Goal: Task Accomplishment & Management: Manage account settings

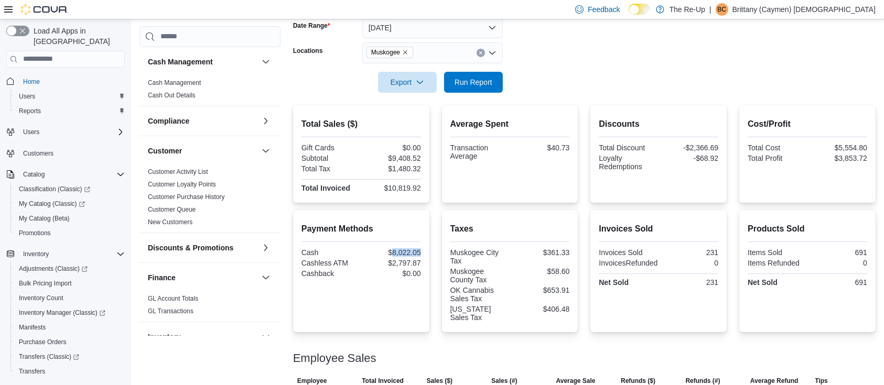
scroll to position [159, 0]
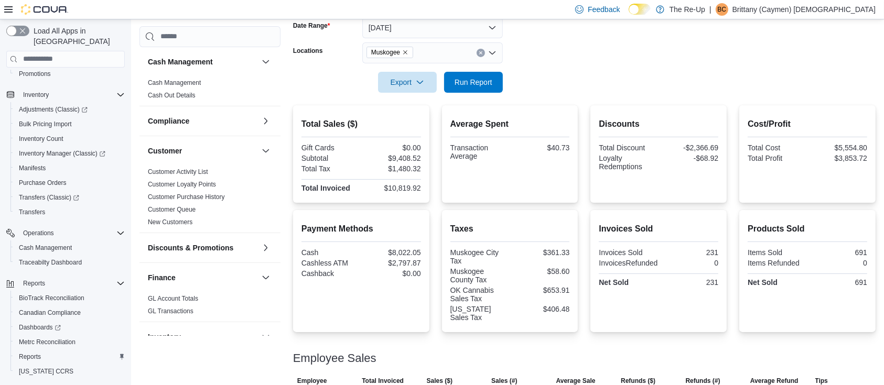
click at [523, 210] on div "Taxes Muskogee City Tax $361.33 [GEOGRAPHIC_DATA] Tax $58.60 OK Cannabis Sales …" at bounding box center [510, 271] width 136 height 122
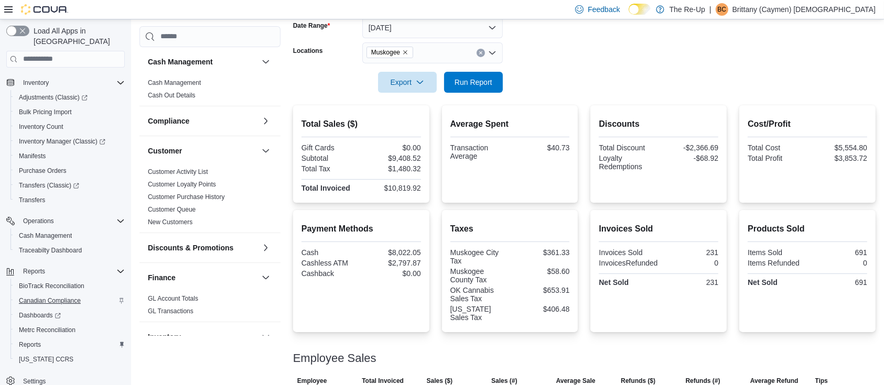
scroll to position [175, 0]
click at [38, 338] on span "Reports" at bounding box center [30, 342] width 22 height 8
click at [34, 338] on span "Reports" at bounding box center [30, 342] width 22 height 8
click at [44, 229] on span "Cash Management" at bounding box center [45, 233] width 53 height 8
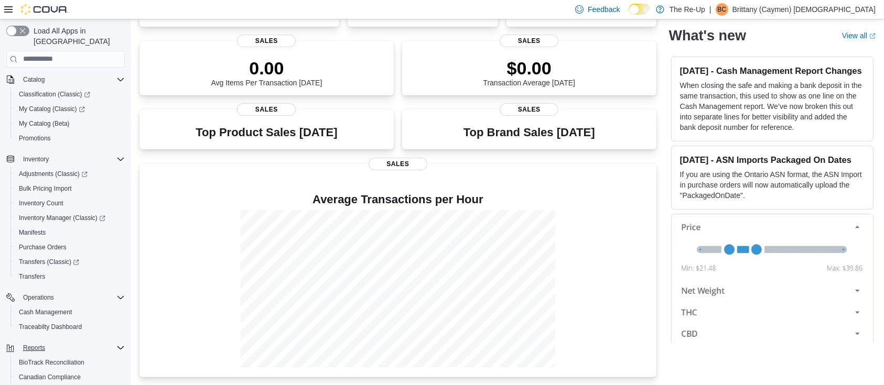
scroll to position [175, 0]
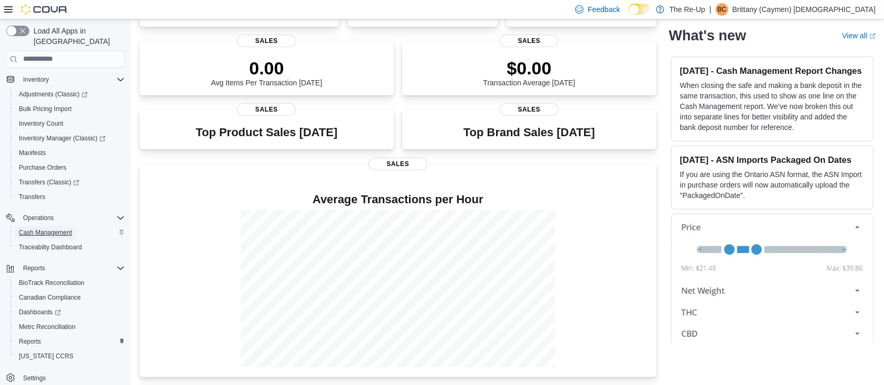
click at [37, 229] on span "Cash Management" at bounding box center [45, 233] width 53 height 8
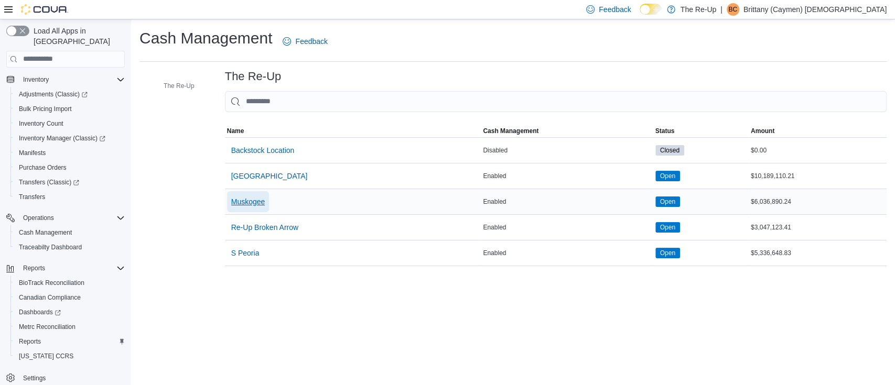
click at [253, 202] on span "Muskogee" at bounding box center [248, 202] width 34 height 10
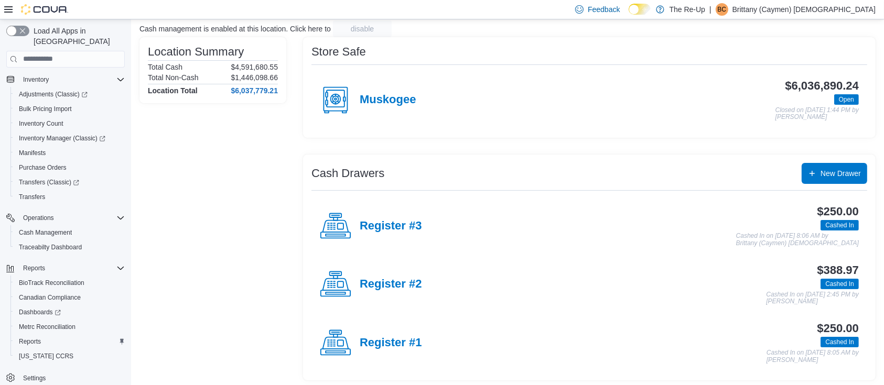
scroll to position [72, 0]
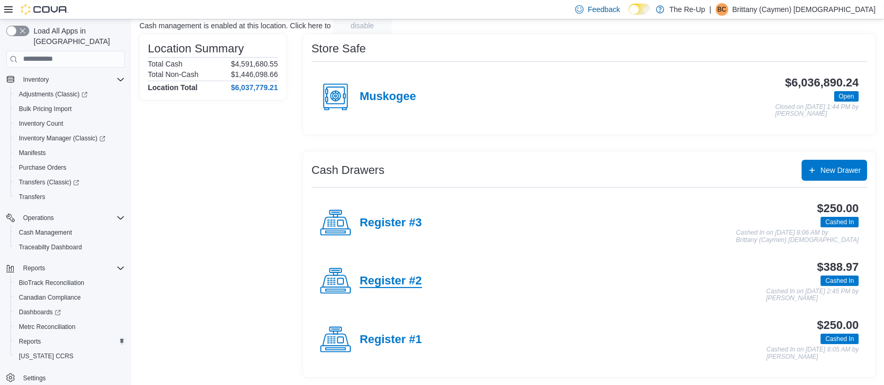
click at [397, 283] on h4 "Register #2" at bounding box center [391, 282] width 62 height 14
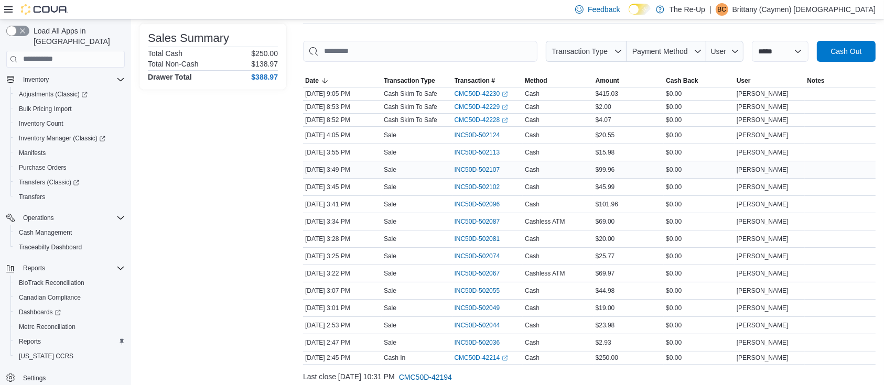
scroll to position [172, 0]
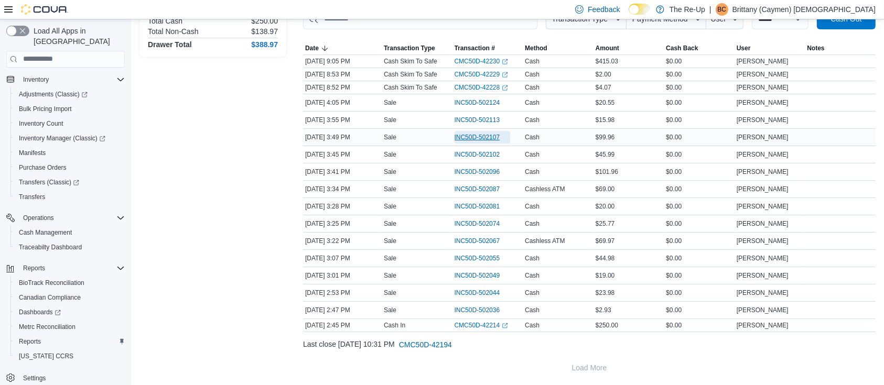
click at [491, 133] on span "INC50D-502107" at bounding box center [478, 137] width 46 height 8
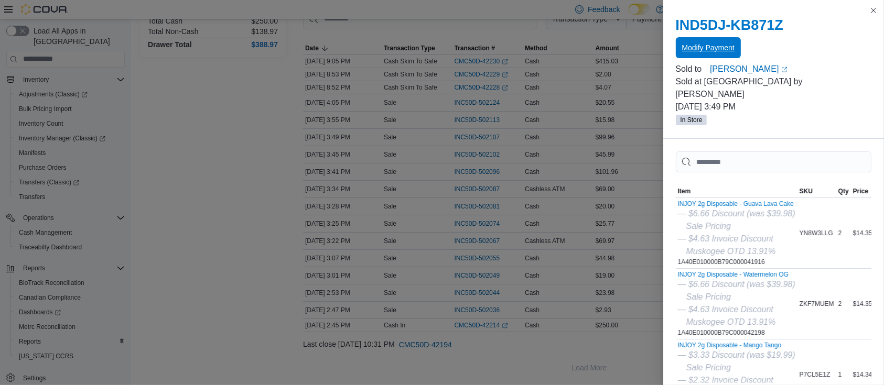
click at [695, 57] on span "Modify Payment" at bounding box center [708, 47] width 52 height 21
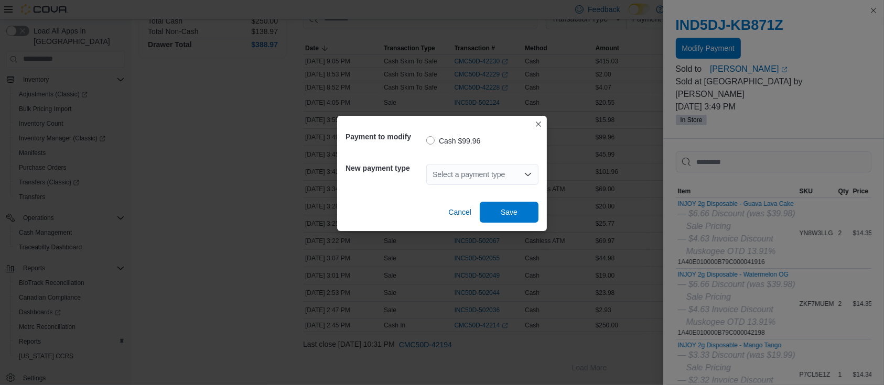
click at [497, 169] on div "Select a payment type" at bounding box center [482, 174] width 112 height 21
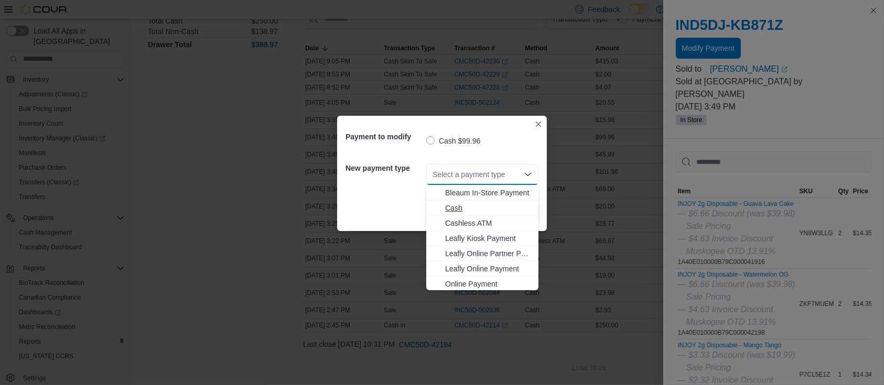
click at [452, 208] on span "Cash" at bounding box center [488, 208] width 87 height 10
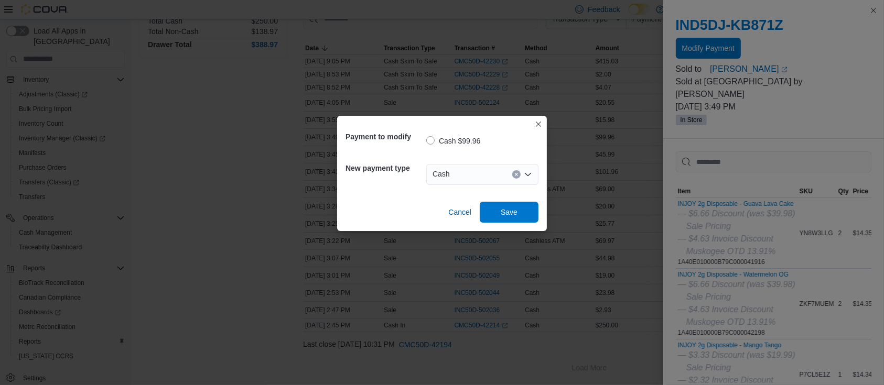
click at [482, 174] on div "Cash" at bounding box center [482, 174] width 112 height 21
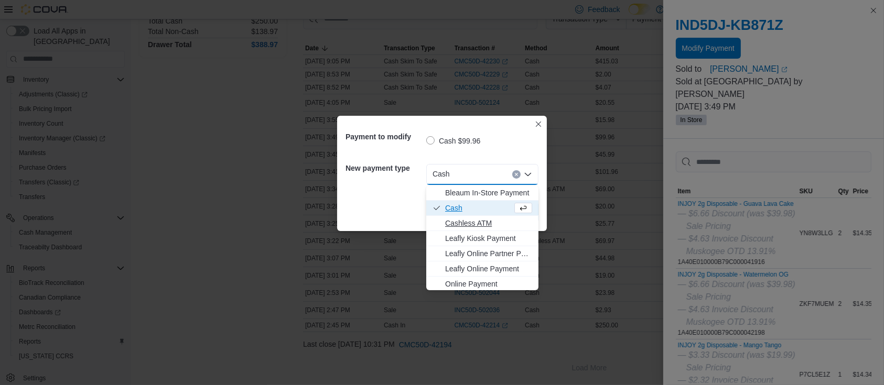
click at [469, 221] on span "Cashless ATM" at bounding box center [488, 223] width 87 height 10
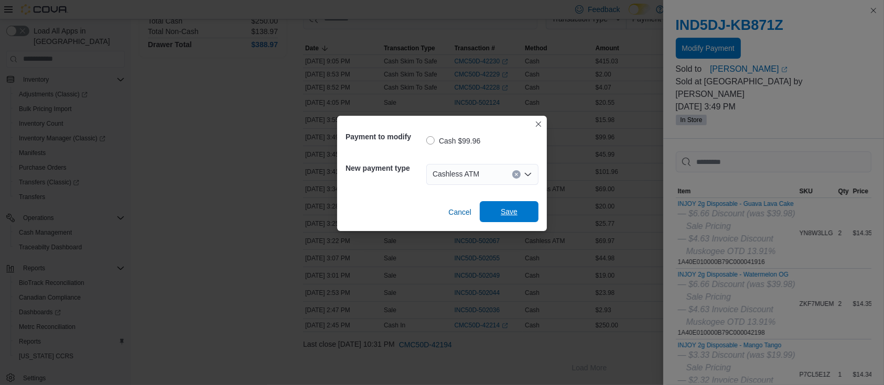
click at [506, 212] on span "Save" at bounding box center [509, 212] width 17 height 10
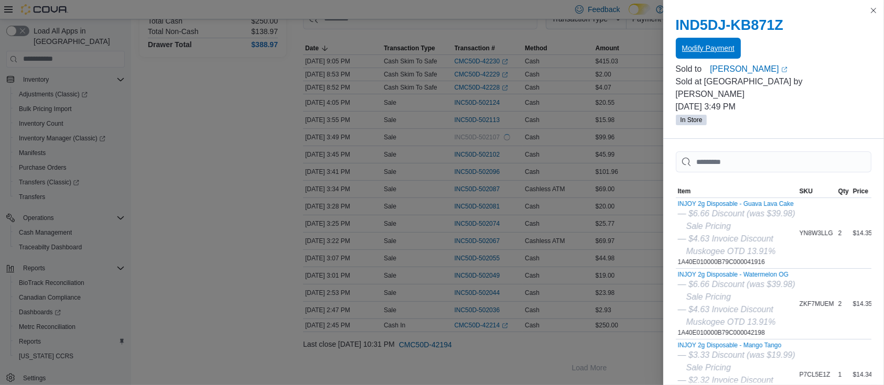
scroll to position [0, 0]
click at [875, 10] on button "Close this dialog" at bounding box center [873, 10] width 13 height 13
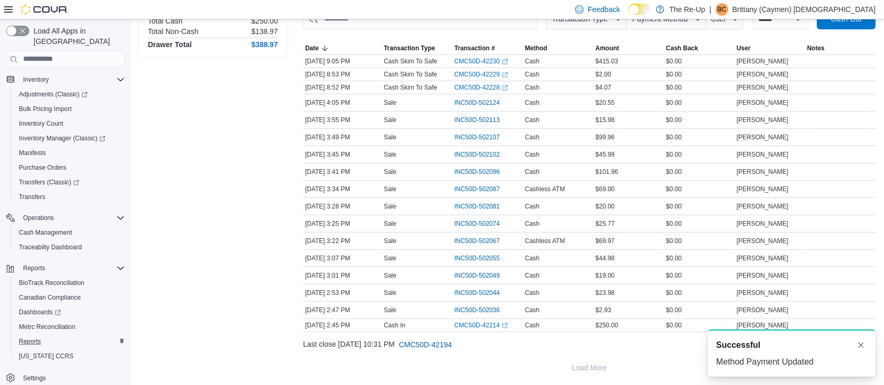
click at [45, 336] on div "Reports" at bounding box center [70, 342] width 110 height 13
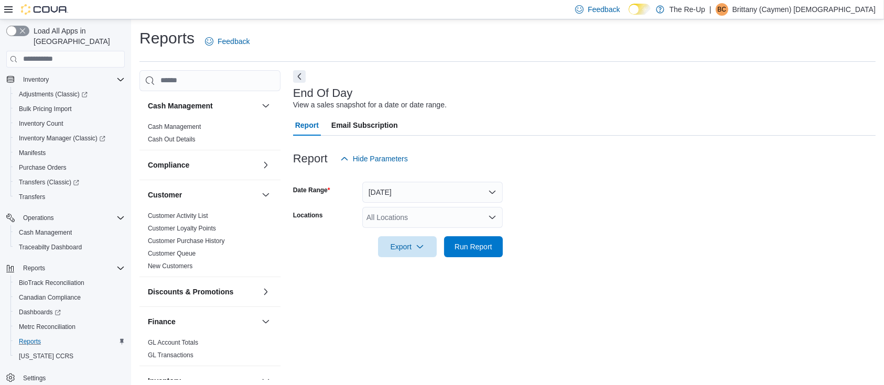
scroll to position [3, 0]
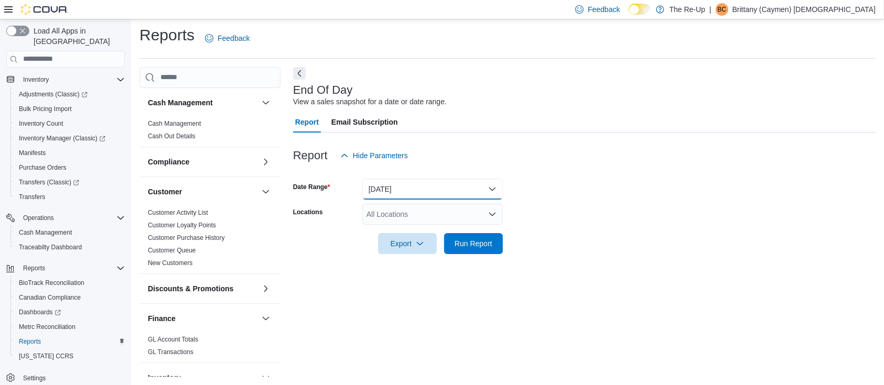
click at [411, 193] on button "[DATE]" at bounding box center [432, 189] width 141 height 21
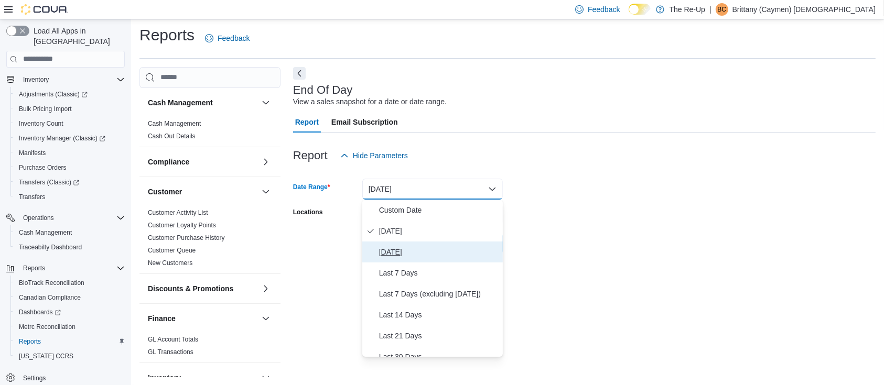
click at [400, 252] on span "Yesterday" at bounding box center [439, 252] width 120 height 13
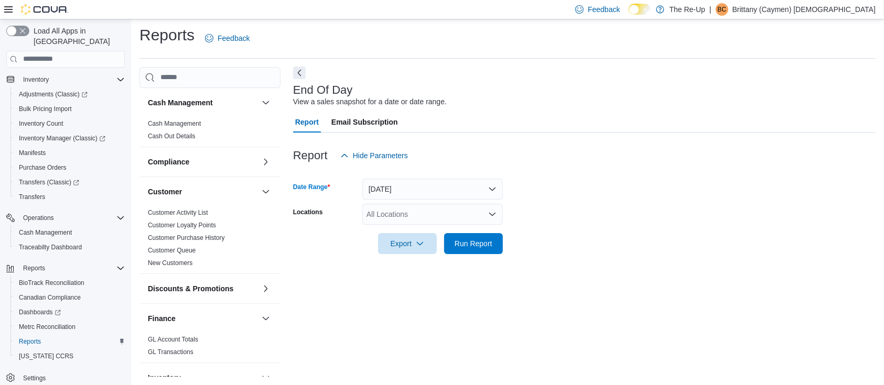
click at [298, 71] on button "Next" at bounding box center [299, 73] width 13 height 13
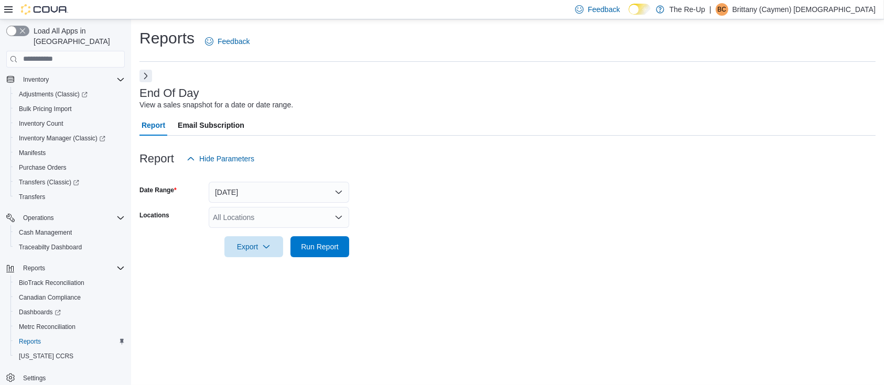
scroll to position [0, 0]
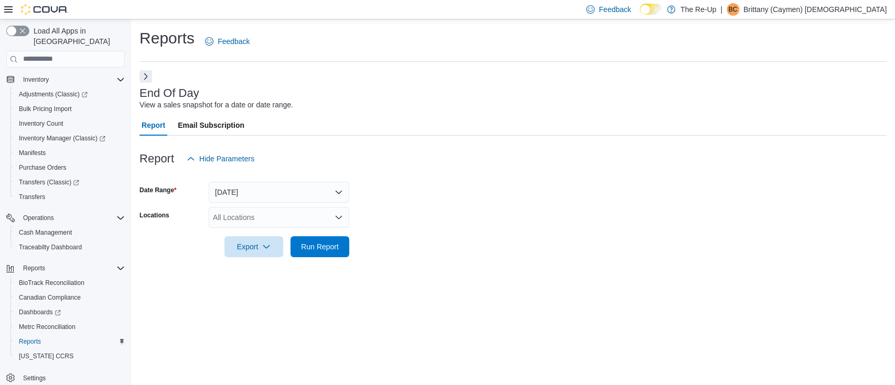
click at [250, 210] on div "All Locations" at bounding box center [279, 217] width 141 height 21
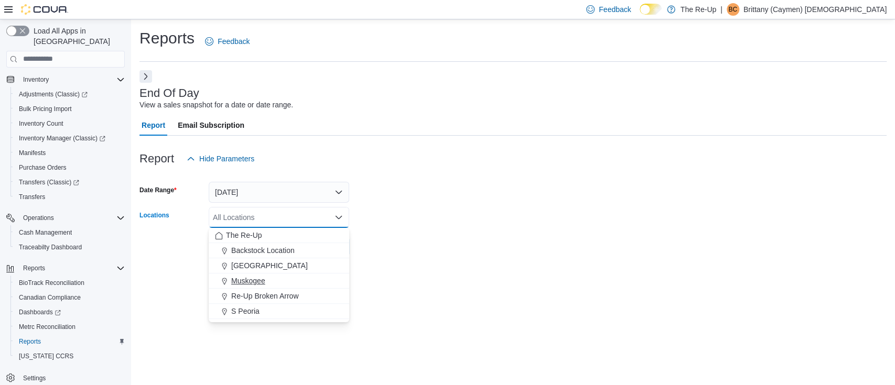
click at [256, 279] on span "Muskogee" at bounding box center [248, 281] width 34 height 10
click at [439, 208] on form "Date Range Yesterday Locations Muskogee Combo box. Selected. Muskogee. Press Ba…" at bounding box center [512, 213] width 747 height 88
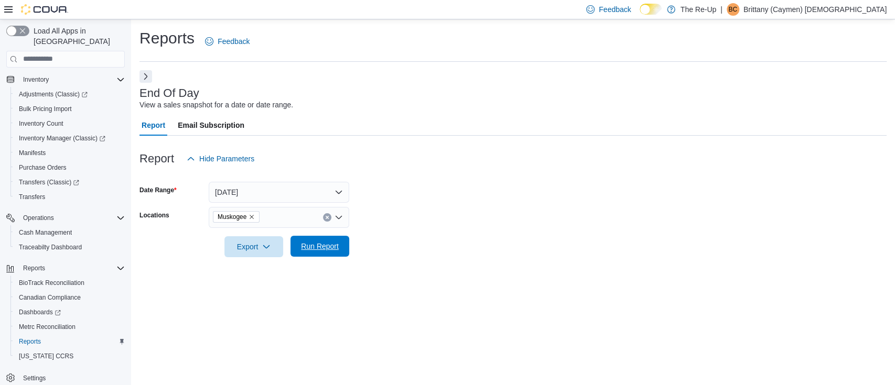
click at [332, 252] on span "Run Report" at bounding box center [320, 246] width 46 height 21
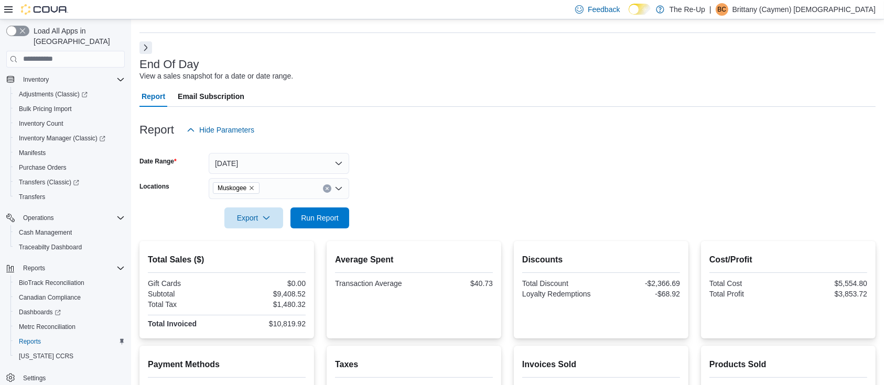
scroll to position [70, 0]
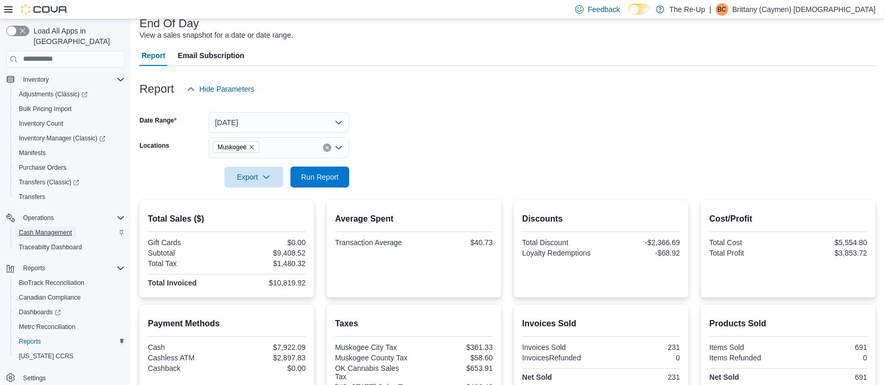
click at [49, 229] on span "Cash Management" at bounding box center [45, 233] width 53 height 8
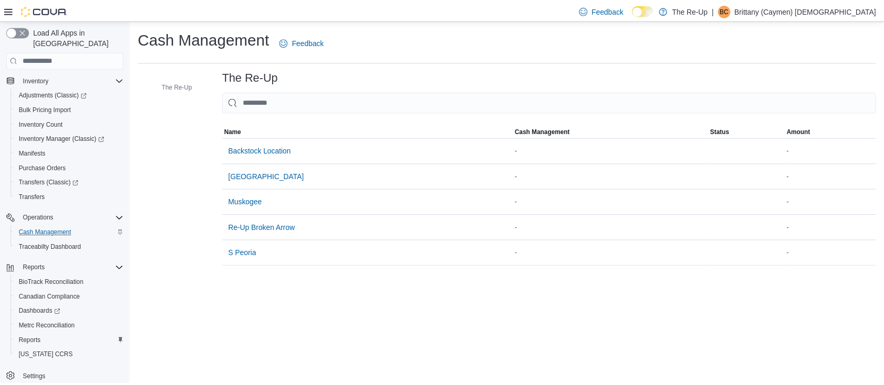
scroll to position [175, 0]
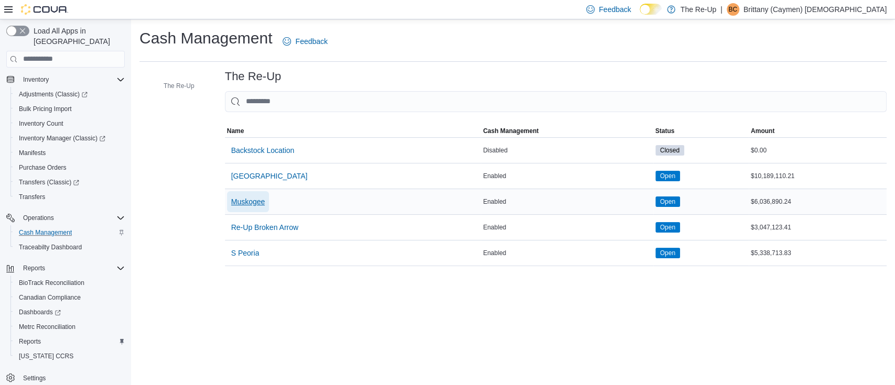
click at [258, 202] on span "Muskogee" at bounding box center [248, 202] width 34 height 10
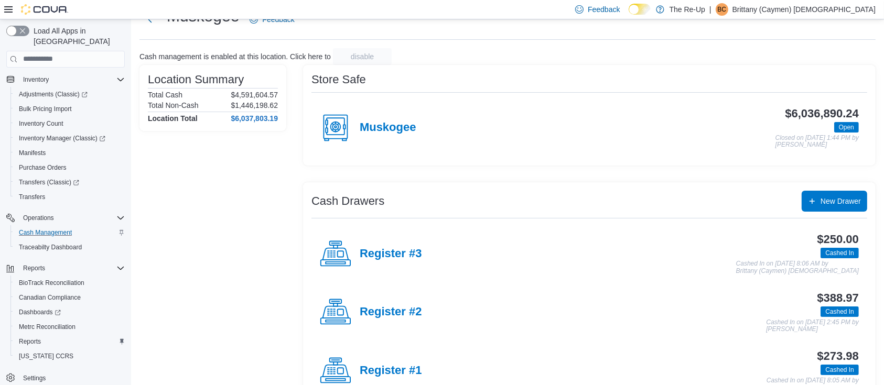
scroll to position [72, 0]
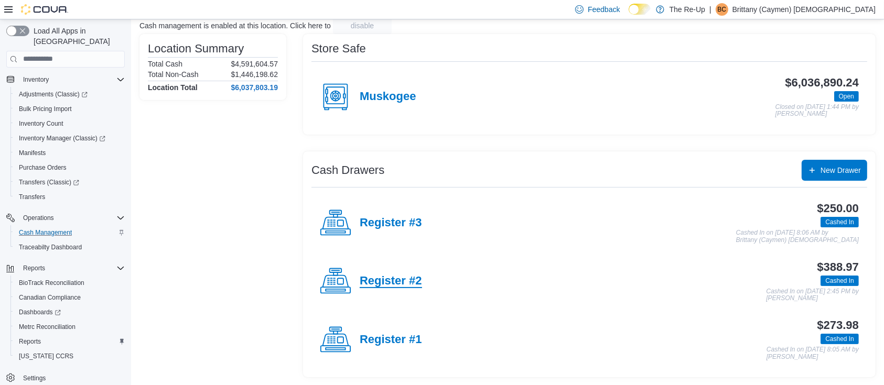
click at [419, 276] on h4 "Register #2" at bounding box center [391, 282] width 62 height 14
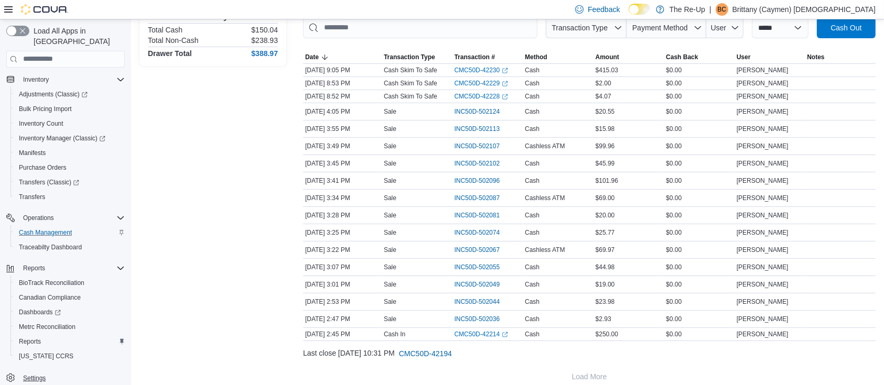
scroll to position [172, 0]
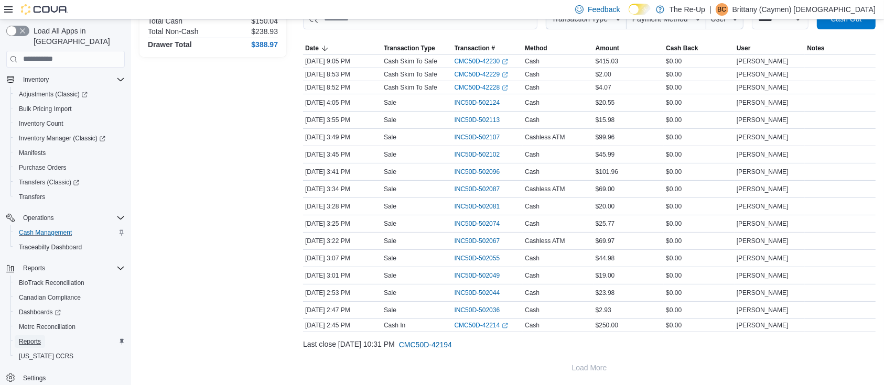
drag, startPoint x: 20, startPoint y: 329, endPoint x: 169, endPoint y: 2, distance: 359.5
click at [20, 338] on span "Reports" at bounding box center [30, 342] width 22 height 8
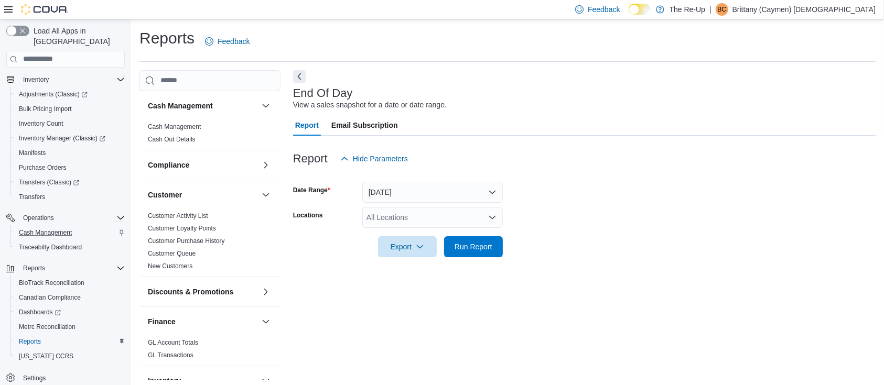
scroll to position [3, 0]
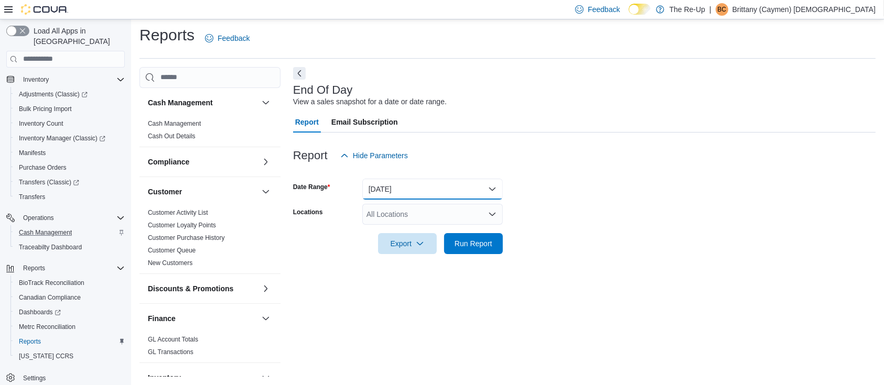
click at [393, 180] on button "[DATE]" at bounding box center [432, 189] width 141 height 21
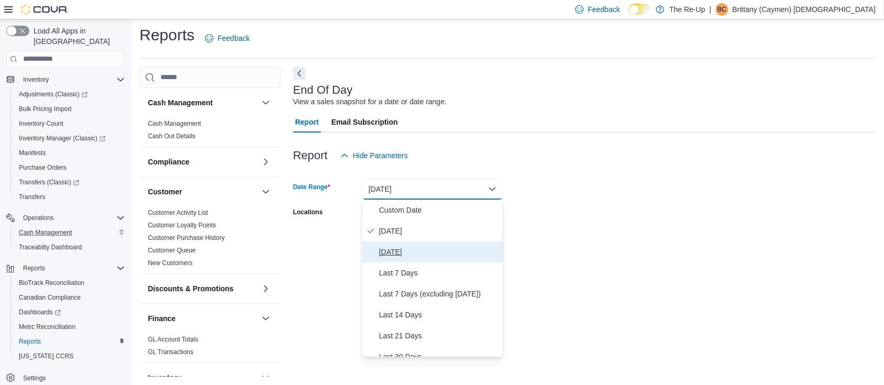
click at [403, 254] on span "Yesterday" at bounding box center [439, 252] width 120 height 13
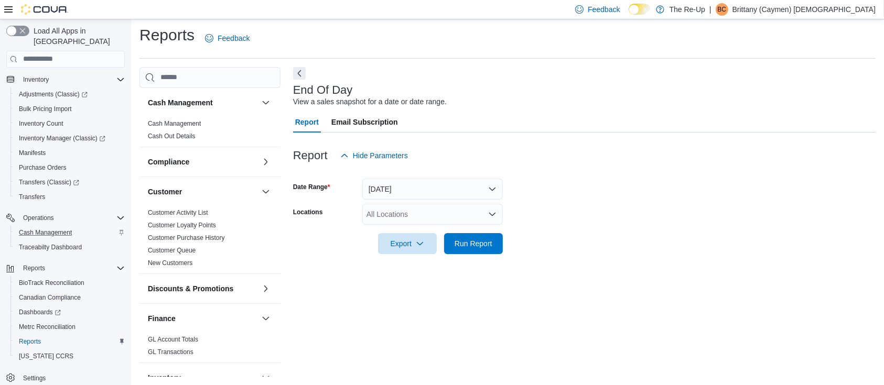
click at [405, 218] on div "All Locations" at bounding box center [432, 214] width 141 height 21
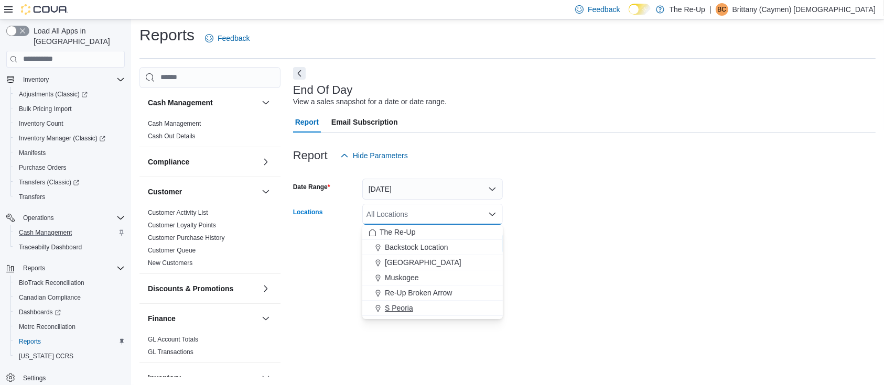
click at [412, 307] on span "S Peoria" at bounding box center [399, 308] width 28 height 10
click at [610, 210] on form "Date Range Yesterday Locations S Peoria Combo box. Selected. S Peoria. Press Ba…" at bounding box center [584, 210] width 583 height 88
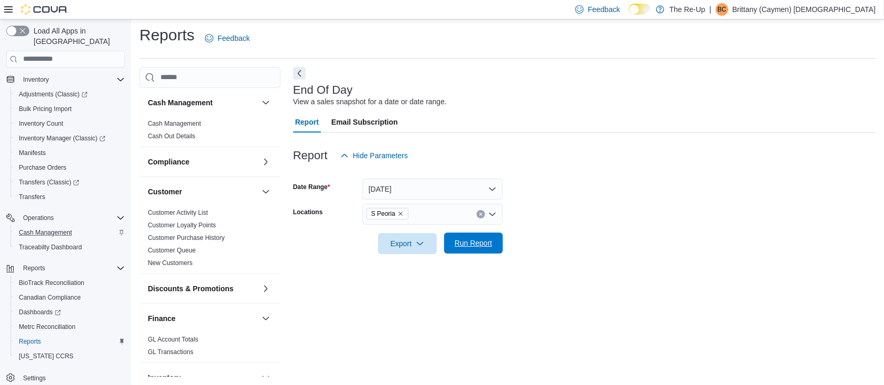
click at [485, 245] on span "Run Report" at bounding box center [474, 243] width 38 height 10
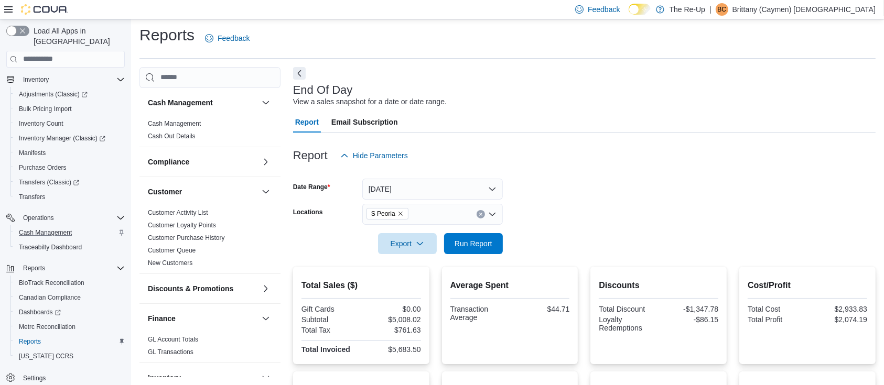
click at [302, 80] on div at bounding box center [584, 82] width 583 height 4
click at [295, 74] on button "Next" at bounding box center [299, 73] width 13 height 13
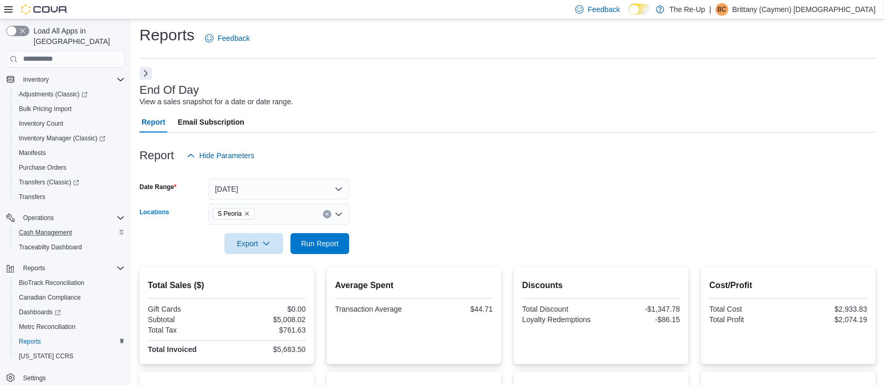
click at [247, 214] on icon "Remove S Peoria from selection in this group" at bounding box center [247, 214] width 6 height 6
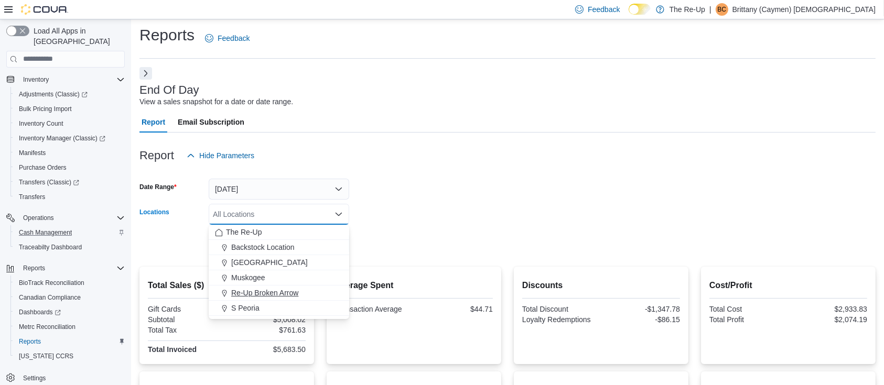
drag, startPoint x: 253, startPoint y: 289, endPoint x: 376, endPoint y: 247, distance: 130.7
click at [253, 288] on span "Re-Up Broken Arrow" at bounding box center [264, 293] width 67 height 10
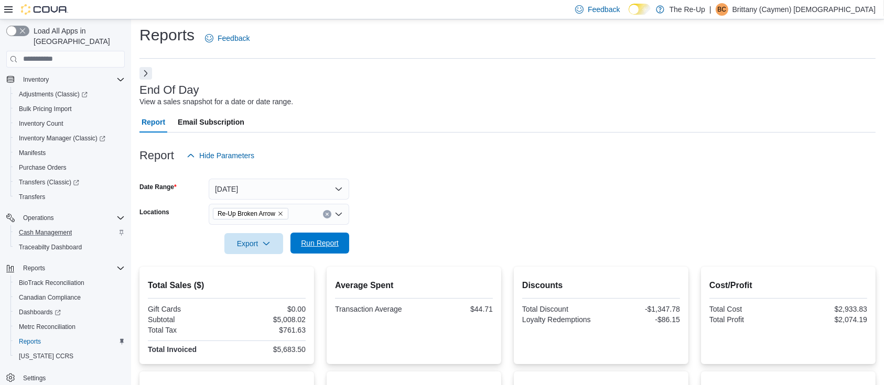
drag, startPoint x: 411, startPoint y: 233, endPoint x: 304, endPoint y: 247, distance: 107.8
click at [397, 237] on form "Date Range Yesterday Locations Re-Up Broken Arrow Export Run Report" at bounding box center [507, 210] width 736 height 88
click at [303, 247] on span "Run Report" at bounding box center [320, 243] width 38 height 10
click at [280, 212] on icon "Remove Re-Up Broken Arrow from selection in this group" at bounding box center [280, 214] width 6 height 6
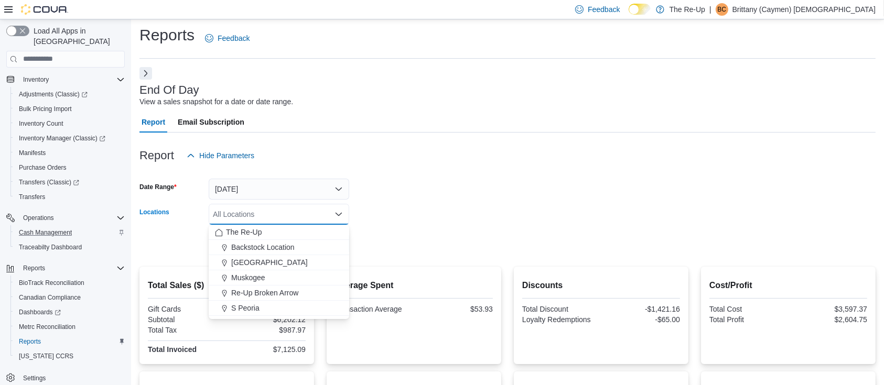
click at [279, 213] on div "All Locations Combo box. Selected. Combo box input. All Locations. Type some te…" at bounding box center [279, 214] width 141 height 21
click at [249, 257] on span "Bartlesville" at bounding box center [269, 262] width 77 height 10
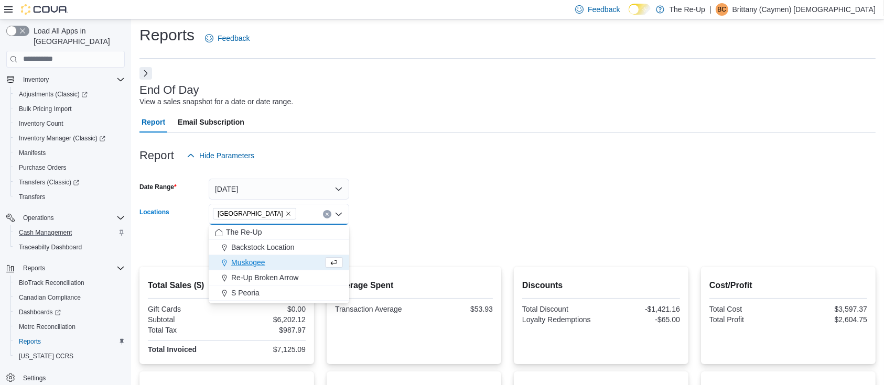
drag, startPoint x: 482, startPoint y: 204, endPoint x: 358, endPoint y: 222, distance: 125.5
click at [468, 211] on form "Date Range Yesterday Locations Bartlesville Combo box. Selected. Bartlesville. …" at bounding box center [507, 210] width 736 height 88
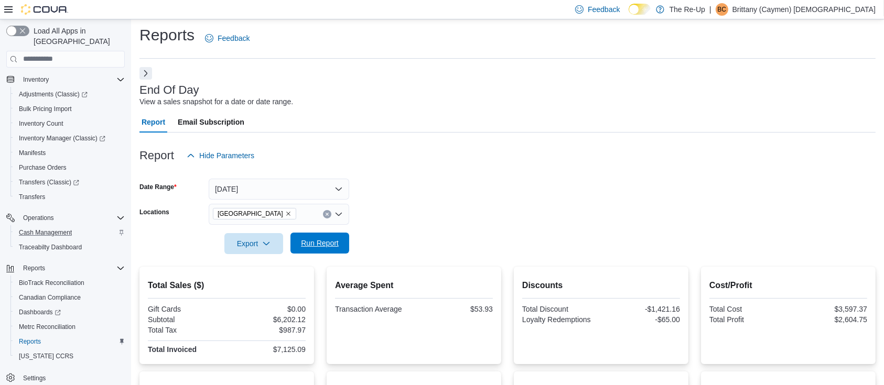
click at [304, 239] on span "Run Report" at bounding box center [320, 243] width 38 height 10
click at [285, 215] on icon "Remove Bartlesville from selection in this group" at bounding box center [288, 214] width 6 height 6
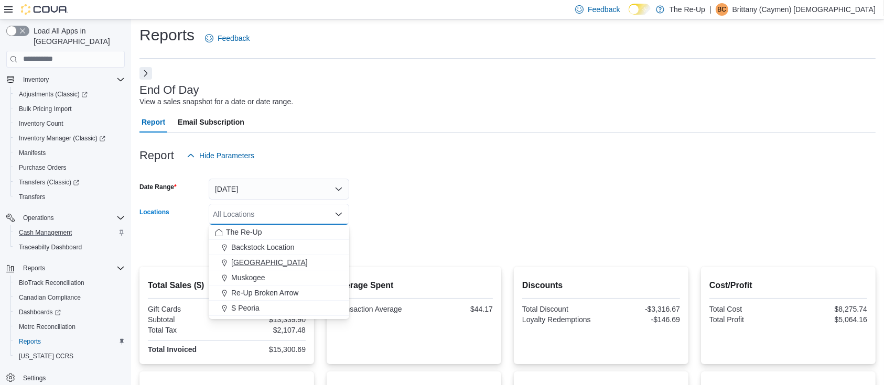
click at [243, 274] on span "Muskogee" at bounding box center [248, 278] width 34 height 10
drag, startPoint x: 379, startPoint y: 235, endPoint x: 278, endPoint y: 271, distance: 106.3
click at [378, 236] on form "Date Range Yesterday Locations Muskogee Combo box. Selected. Muskogee. Press Ba…" at bounding box center [507, 210] width 736 height 88
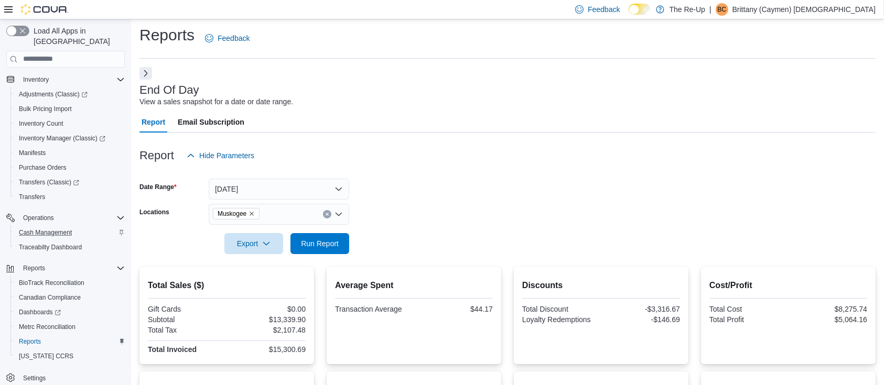
click at [277, 271] on div "Total Sales ($) Gift Cards $0.00 Subtotal $13,339.90 Total Tax $2,107.48 Total …" at bounding box center [226, 316] width 175 height 98
click at [301, 250] on span "Run Report" at bounding box center [320, 243] width 46 height 21
click at [255, 212] on icon "Remove Muskogee from selection in this group" at bounding box center [252, 214] width 6 height 6
